Goal: Navigation & Orientation: Understand site structure

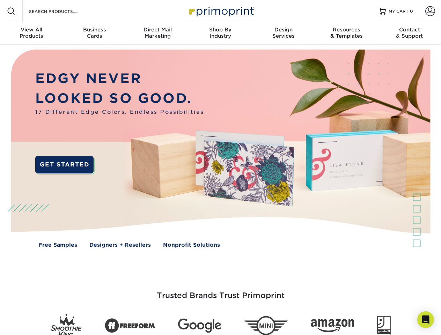
click at [220, 167] on img at bounding box center [220, 154] width 436 height 218
click at [11, 11] on span at bounding box center [11, 11] width 8 height 8
click at [429, 11] on span at bounding box center [430, 11] width 10 height 10
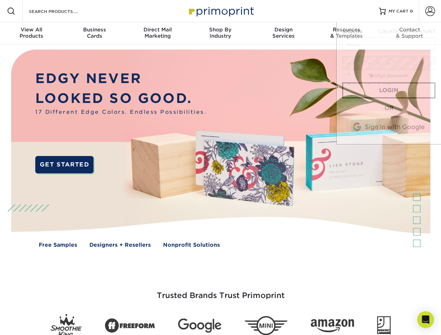
click at [31, 33] on div "View All Products" at bounding box center [31, 33] width 63 height 13
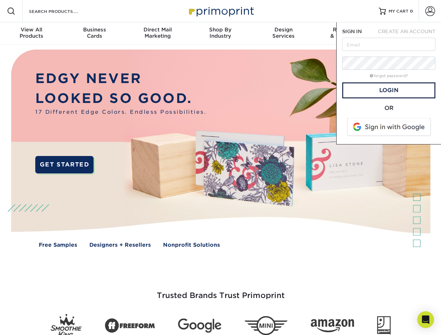
click at [94, 33] on div "Business Cards" at bounding box center [94, 33] width 63 height 13
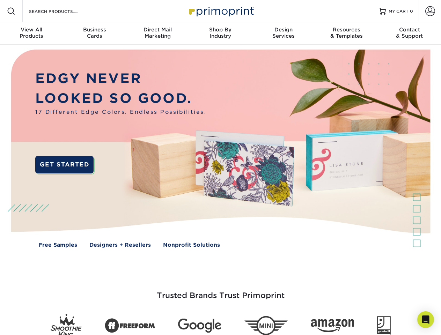
click at [157, 33] on div "Direct Mail Marketing" at bounding box center [157, 33] width 63 height 13
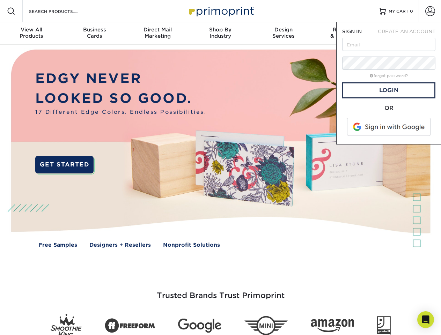
click at [220, 33] on div "Shop By Industry" at bounding box center [220, 33] width 63 height 13
click at [283, 33] on div "Design Services" at bounding box center [283, 33] width 63 height 13
click at [346, 33] on span "SIGN IN" at bounding box center [352, 32] width 20 height 6
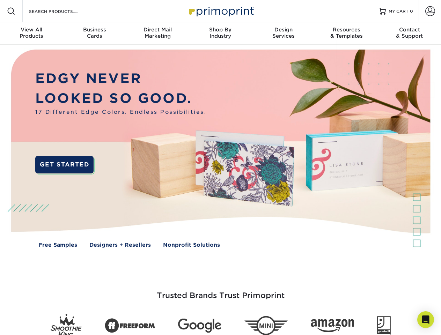
click at [409, 33] on div "Contact & Support" at bounding box center [409, 33] width 63 height 13
